Goal: Transaction & Acquisition: Obtain resource

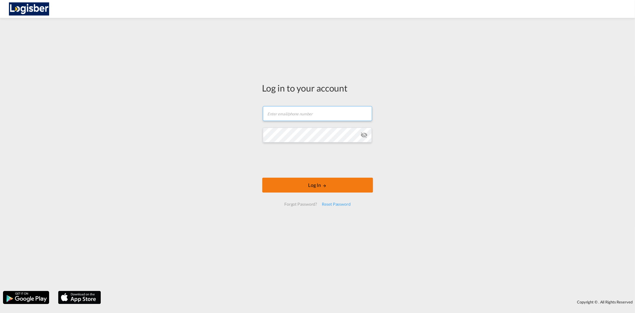
type input "[PERSON_NAME][EMAIL_ADDRESS][DOMAIN_NAME]"
click at [322, 186] on button "Log In" at bounding box center [317, 184] width 111 height 15
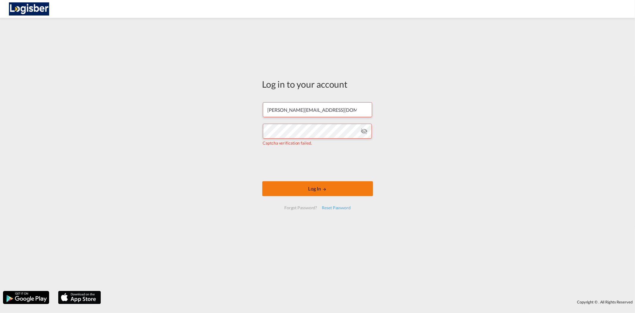
click at [334, 191] on button "Log In" at bounding box center [317, 188] width 111 height 15
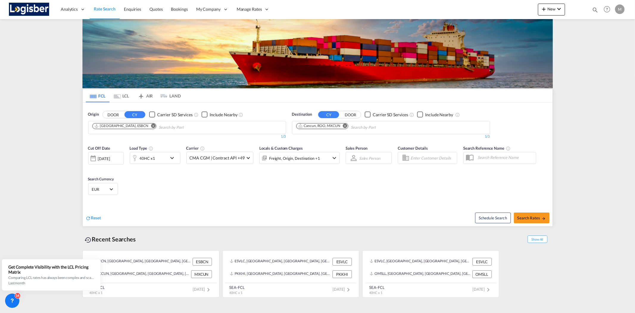
click at [126, 96] on md-tab-item "LCL" at bounding box center [122, 95] width 24 height 13
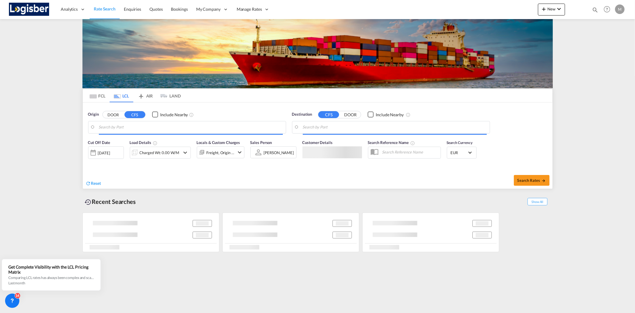
type input "[GEOGRAPHIC_DATA], SH, CNSHA"
type input "[GEOGRAPHIC_DATA], ESBCN"
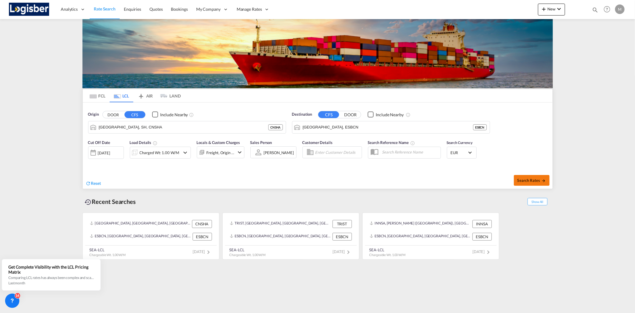
click at [537, 180] on span "Search Rates" at bounding box center [531, 180] width 29 height 5
type input "CNSHA to ESBCN / [DATE]"
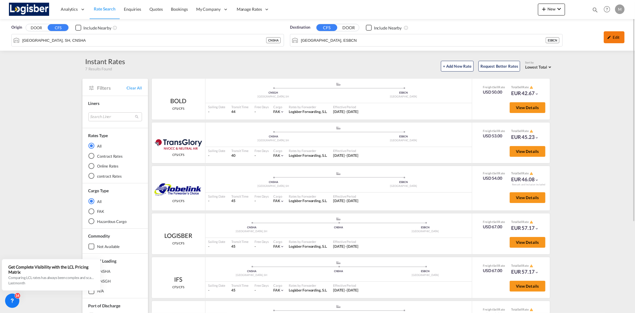
click at [616, 38] on div "Edit" at bounding box center [614, 37] width 21 height 12
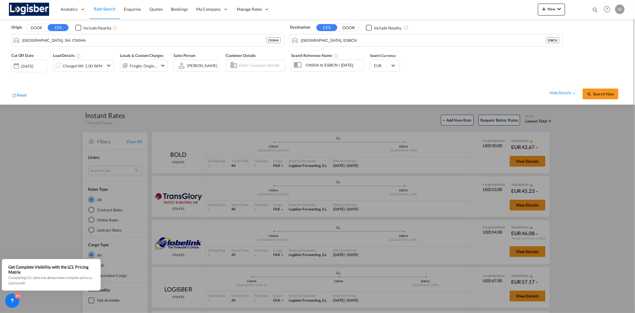
click at [33, 65] on div "[DATE]" at bounding box center [27, 65] width 12 height 5
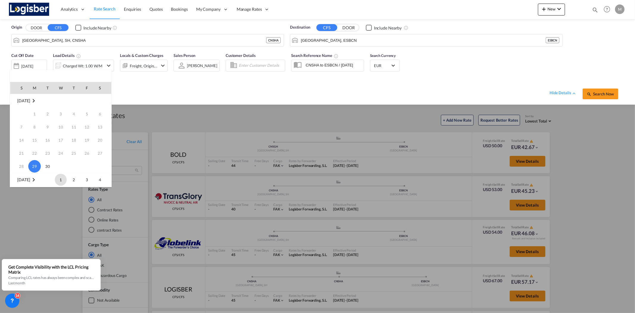
click at [60, 180] on span "1" at bounding box center [61, 180] width 12 height 12
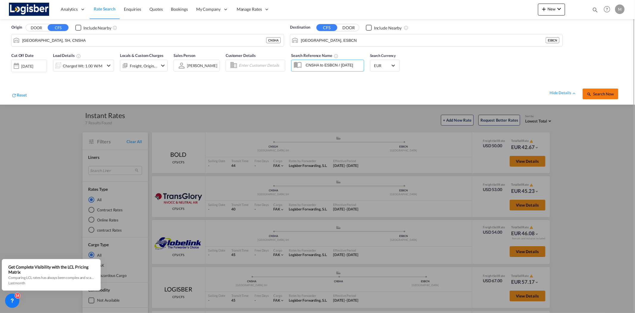
click at [606, 94] on span "Search Now" at bounding box center [600, 93] width 27 height 5
